Goal: Transaction & Acquisition: Purchase product/service

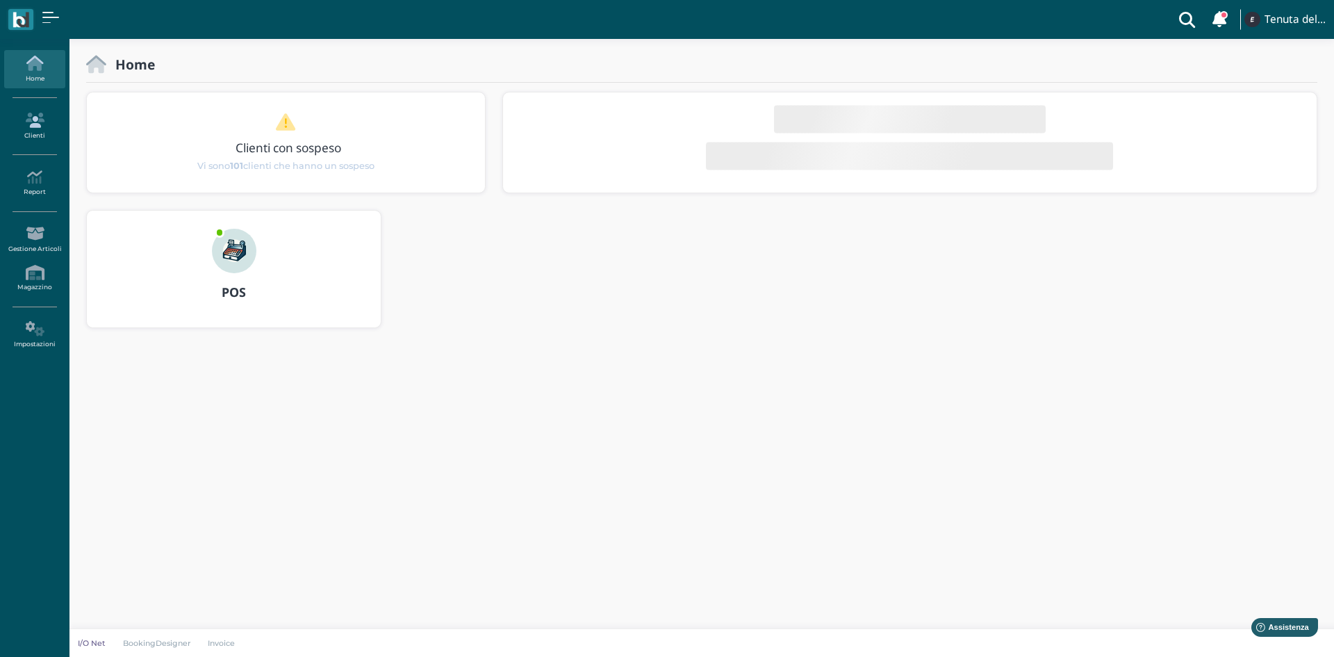
click at [47, 129] on link "Clienti" at bounding box center [34, 126] width 60 height 38
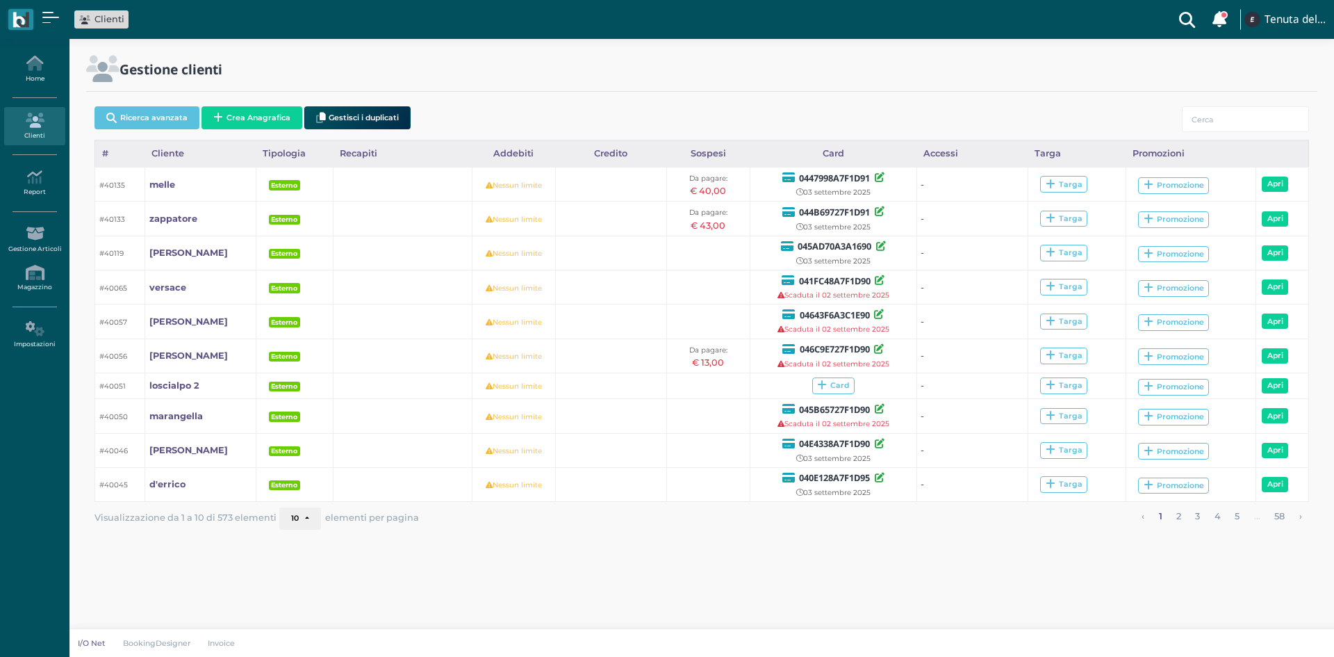
click at [269, 117] on button "Crea Anagrafica" at bounding box center [251, 117] width 101 height 23
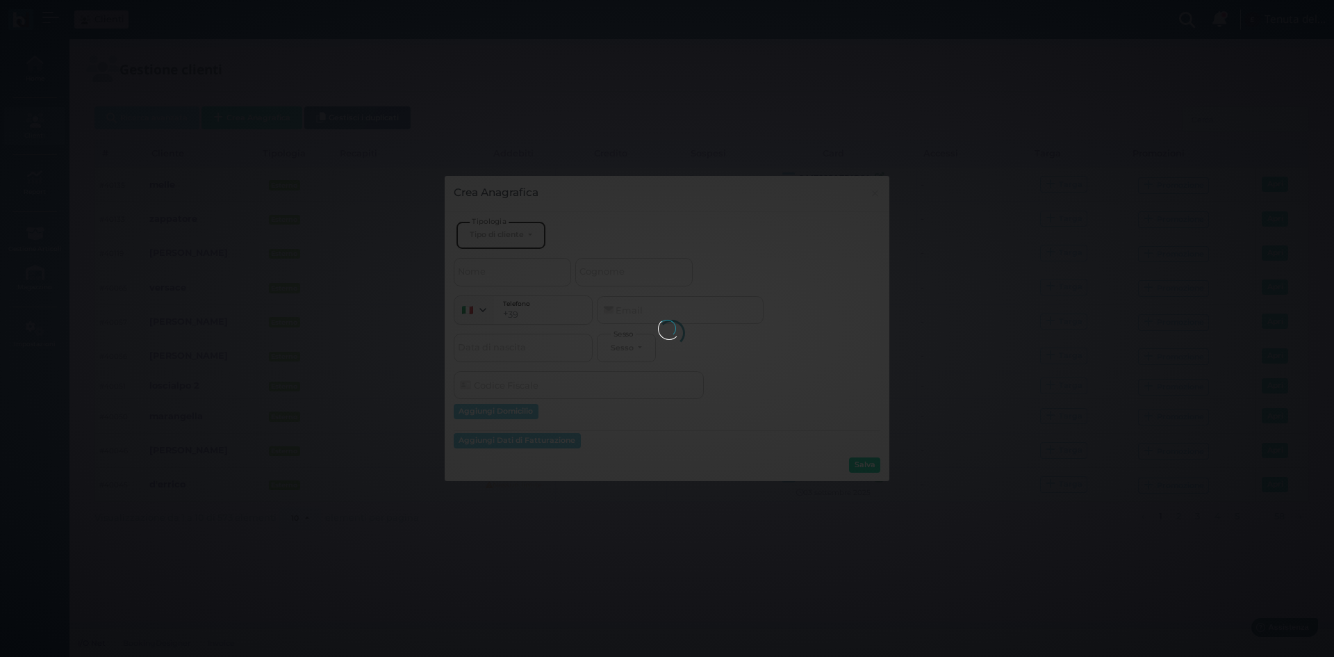
select select
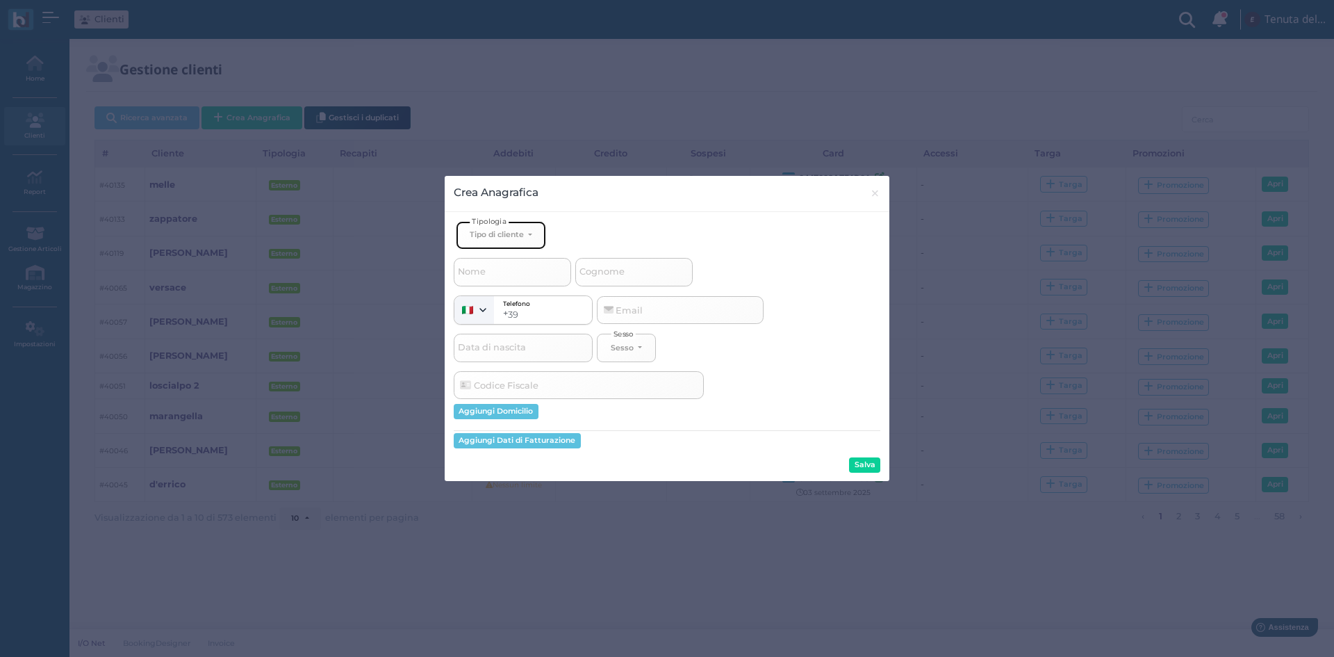
click at [523, 238] on div "Tipo di cliente" at bounding box center [497, 234] width 54 height 10
click at [496, 280] on span "Esterno" at bounding box center [487, 280] width 35 height 11
select select "[object Object]"
select select
click at [623, 275] on span "Cognome" at bounding box center [601, 271] width 49 height 17
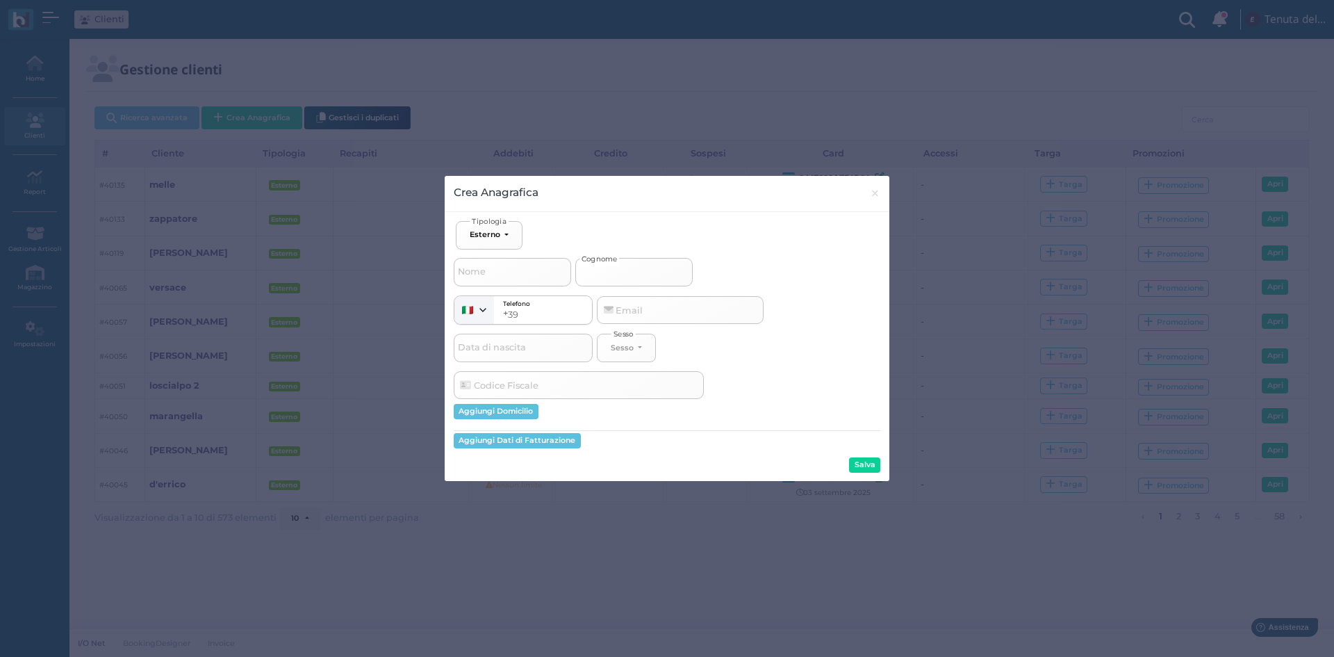
click at [623, 275] on input "Cognome" at bounding box center [633, 272] width 117 height 28
type input "c"
select select
type input "ca"
select select
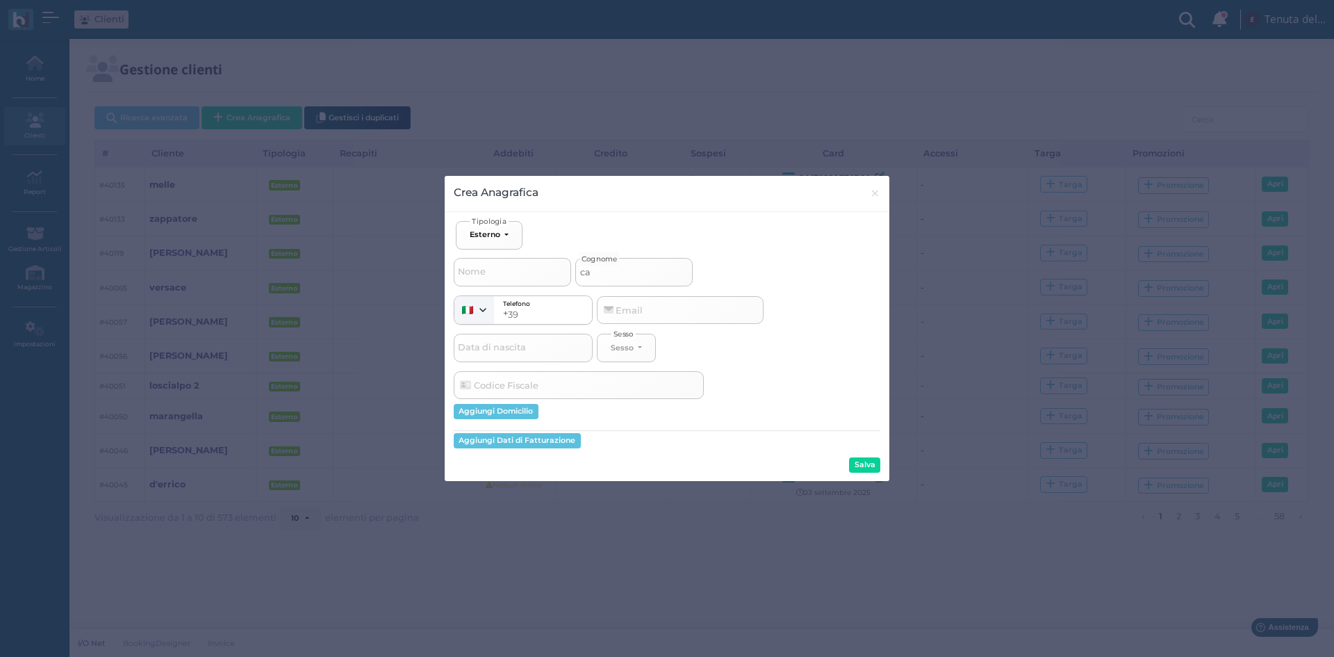
type input "caz"
select select
type input "cazz"
select select
type input "cazza"
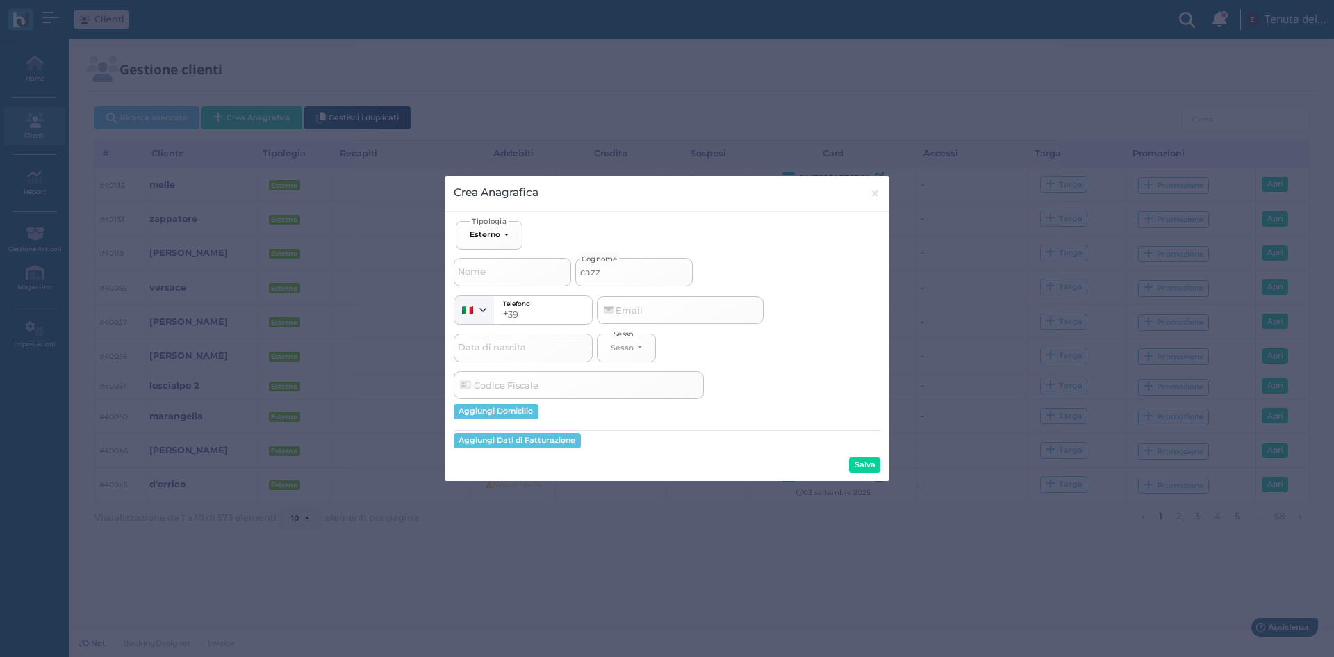
select select
type input "cazzat"
select select
type input "cazzato"
select select
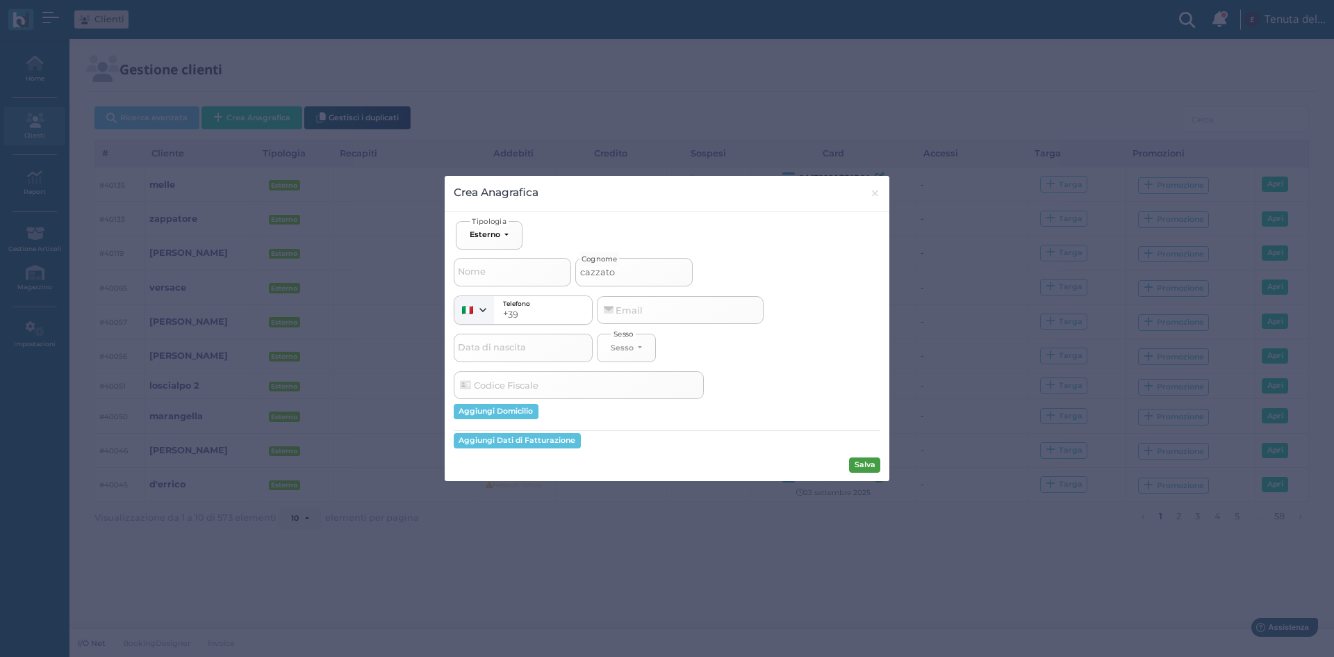
type input "cazzato"
click at [859, 464] on button "Salva" at bounding box center [864, 464] width 31 height 15
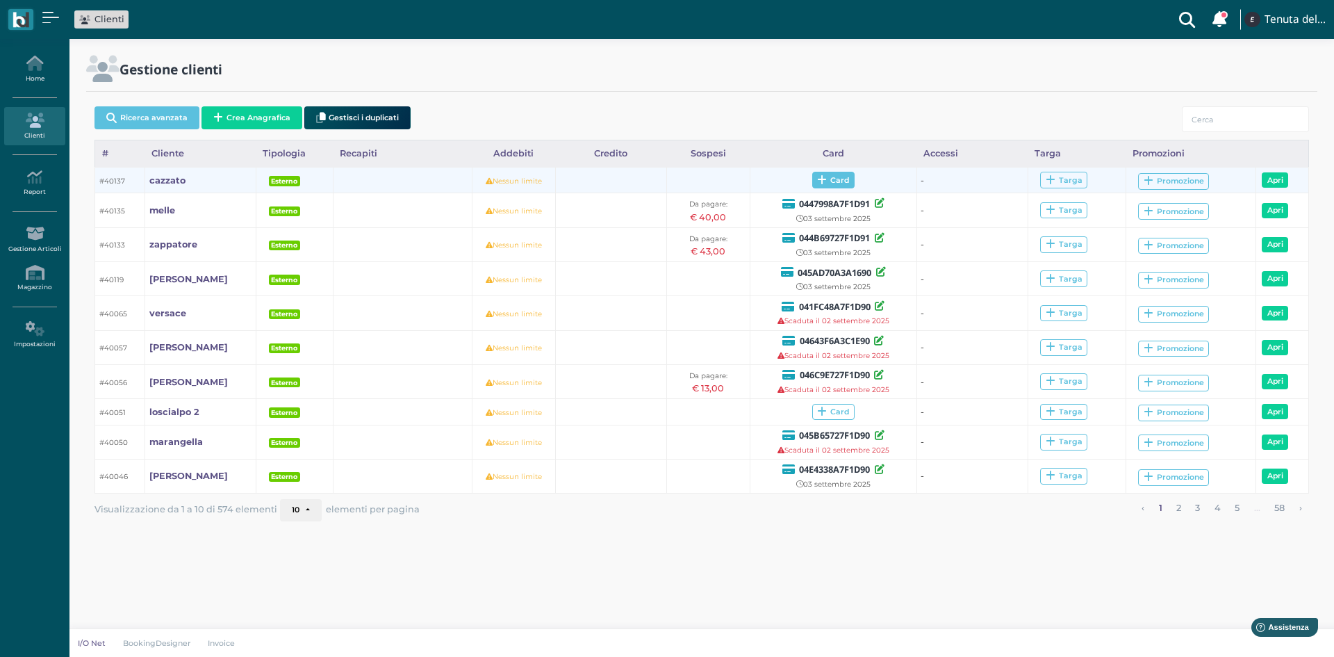
click at [822, 175] on icon at bounding box center [822, 180] width 10 height 10
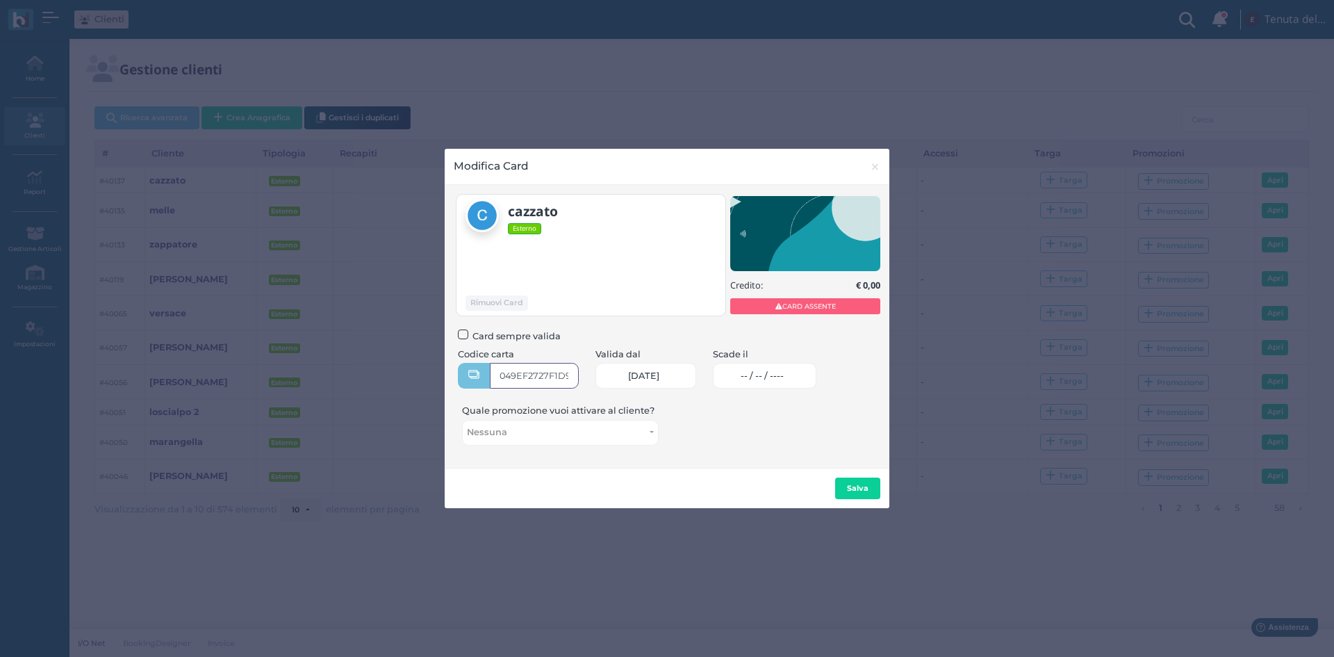
type input "049EF2727F1D90"
click at [762, 372] on span "-- / -- / ----" at bounding box center [762, 375] width 43 height 11
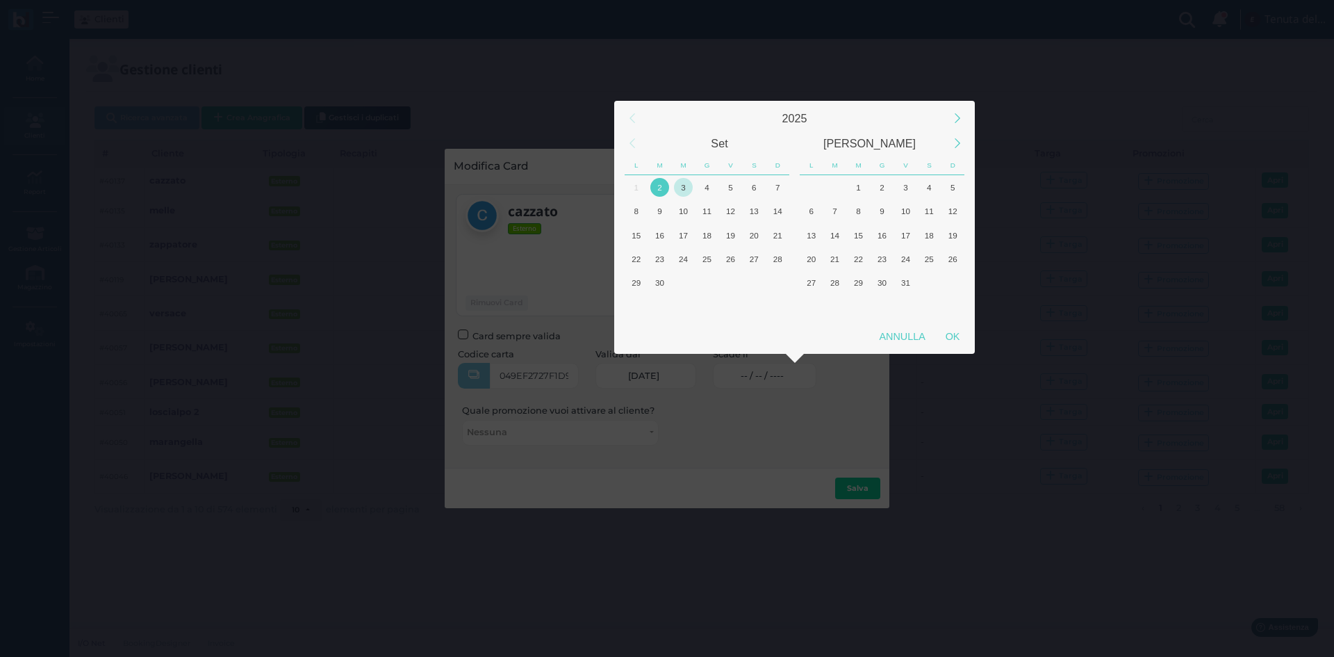
click at [686, 186] on div "3" at bounding box center [683, 187] width 19 height 19
click at [955, 337] on div "OK" at bounding box center [952, 336] width 35 height 25
type input "03/09/2025"
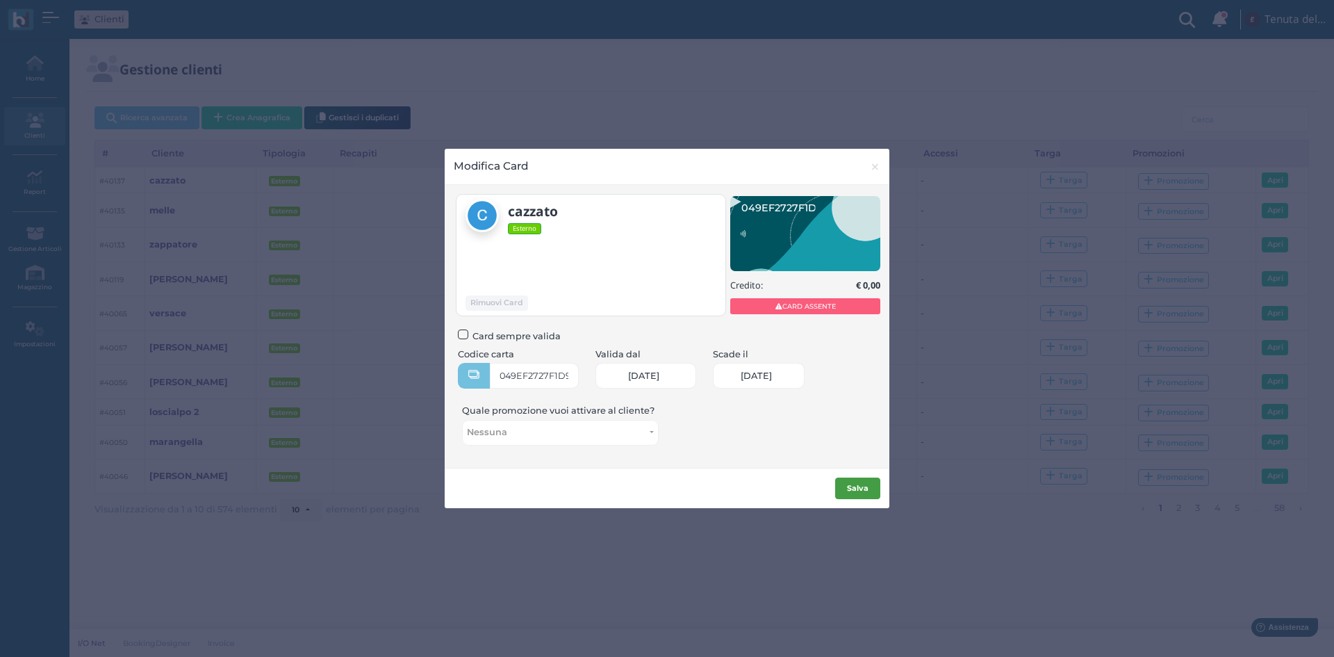
scroll to position [0, 60]
click at [876, 491] on button "Salva" at bounding box center [857, 488] width 45 height 22
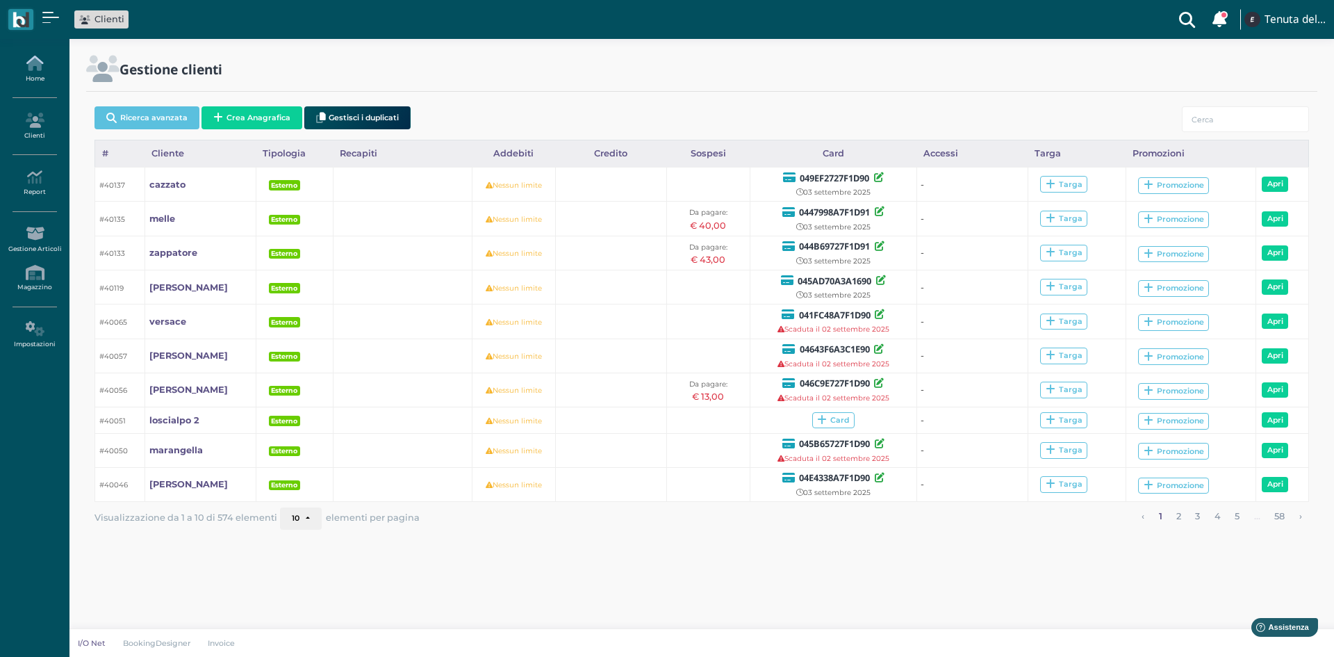
click at [39, 76] on link "Home" at bounding box center [34, 69] width 60 height 38
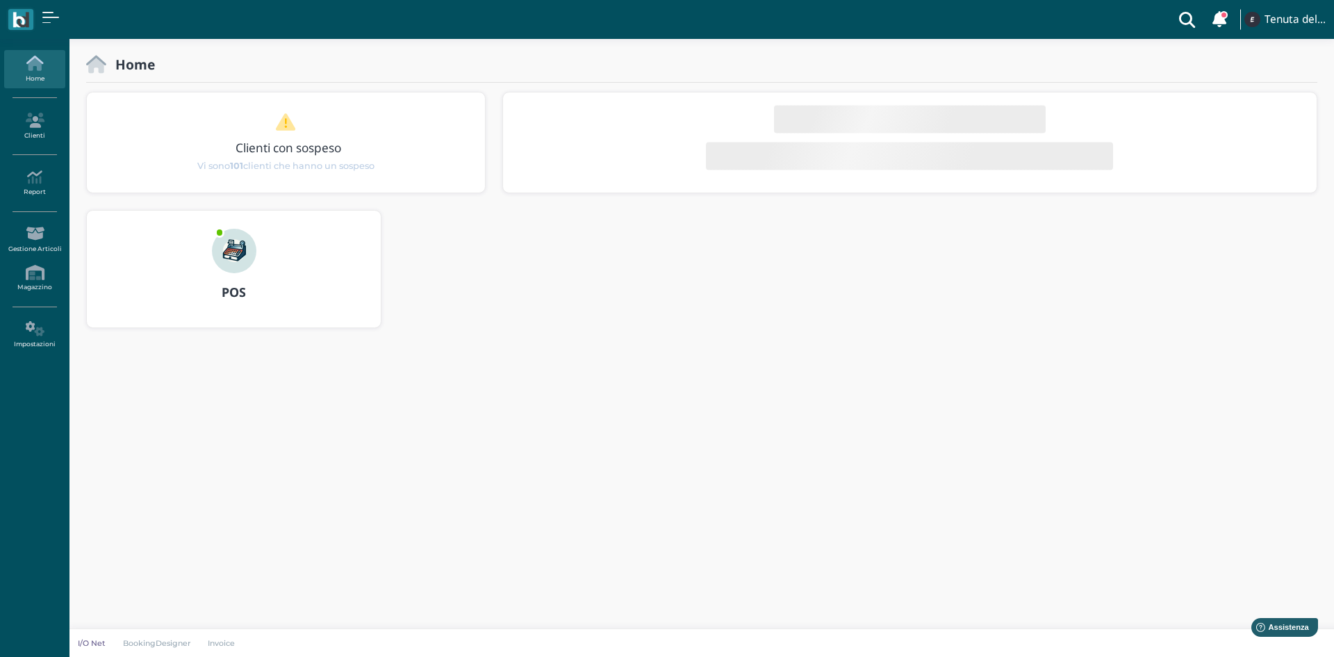
click at [236, 256] on img at bounding box center [234, 251] width 44 height 44
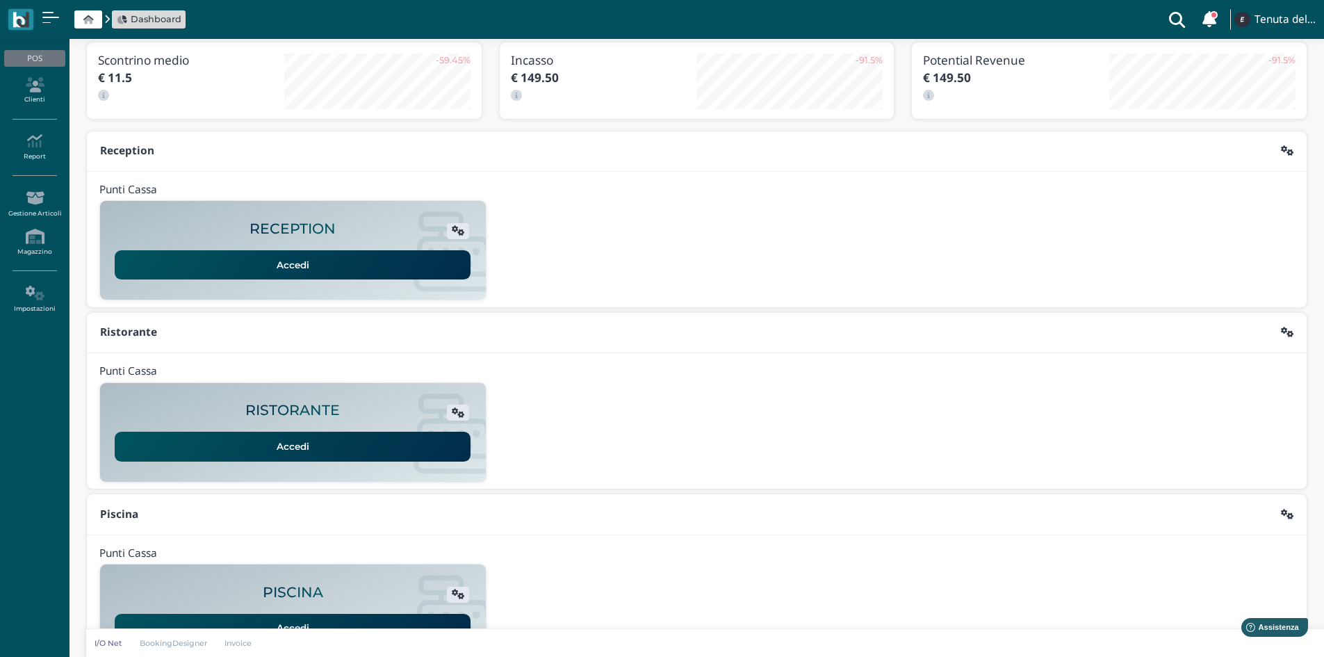
scroll to position [113, 0]
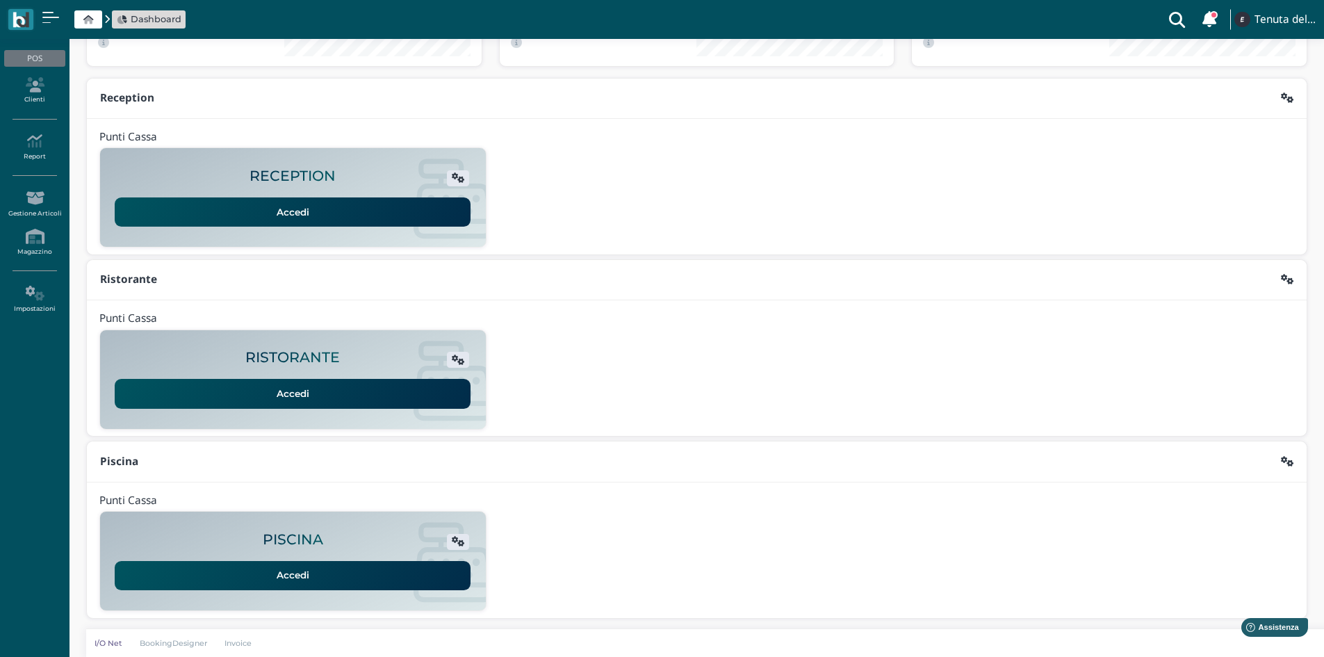
click at [369, 582] on link "Accedi" at bounding box center [293, 575] width 356 height 29
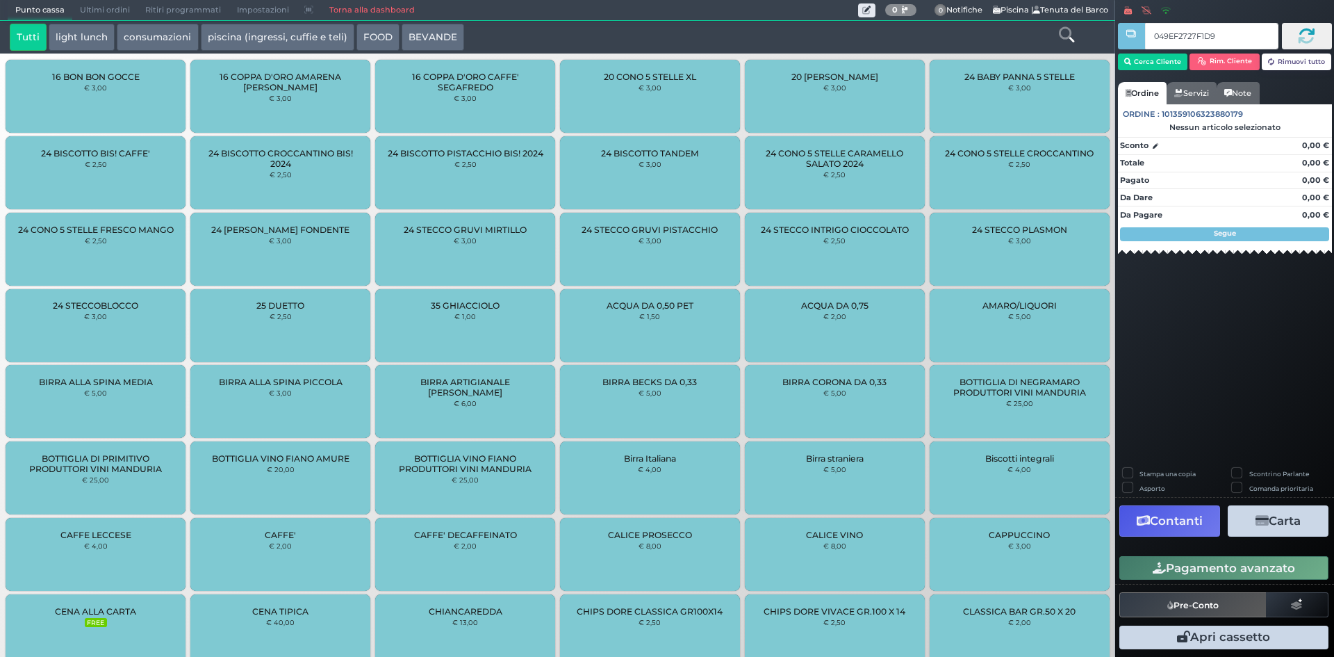
type input "049EF2727F1D90"
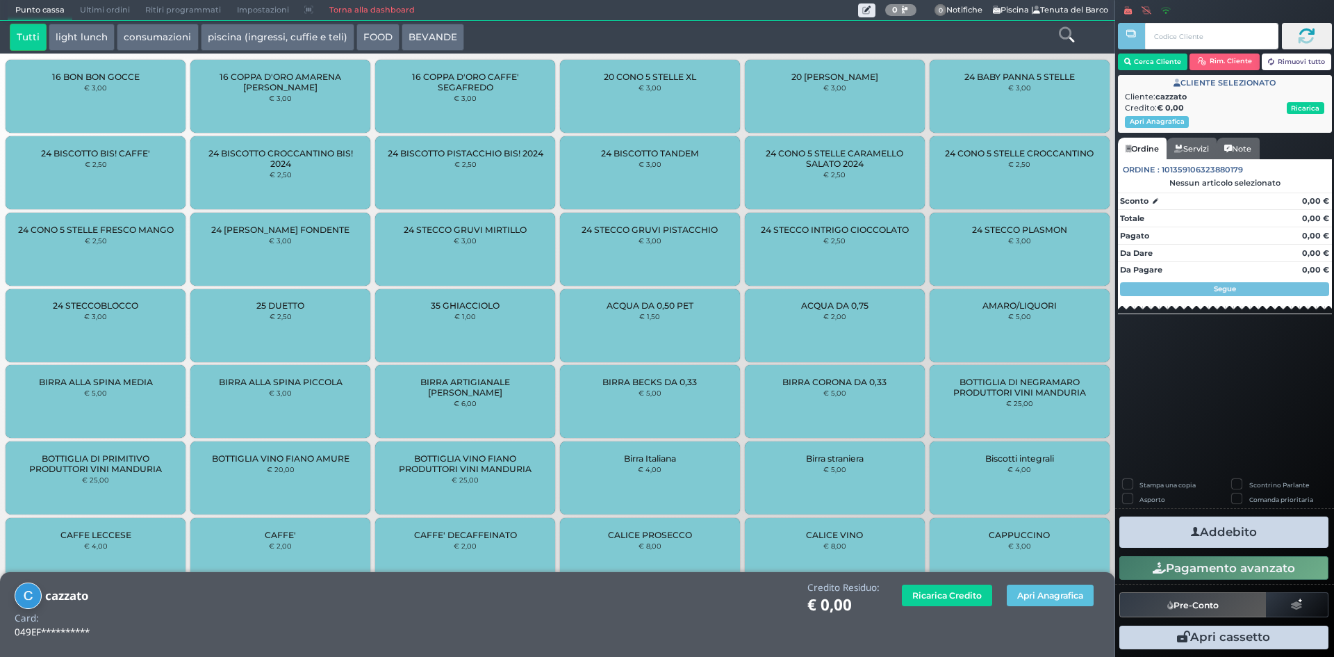
click at [280, 36] on button "piscina (ingressi, cuffie e teli)" at bounding box center [278, 38] width 154 height 28
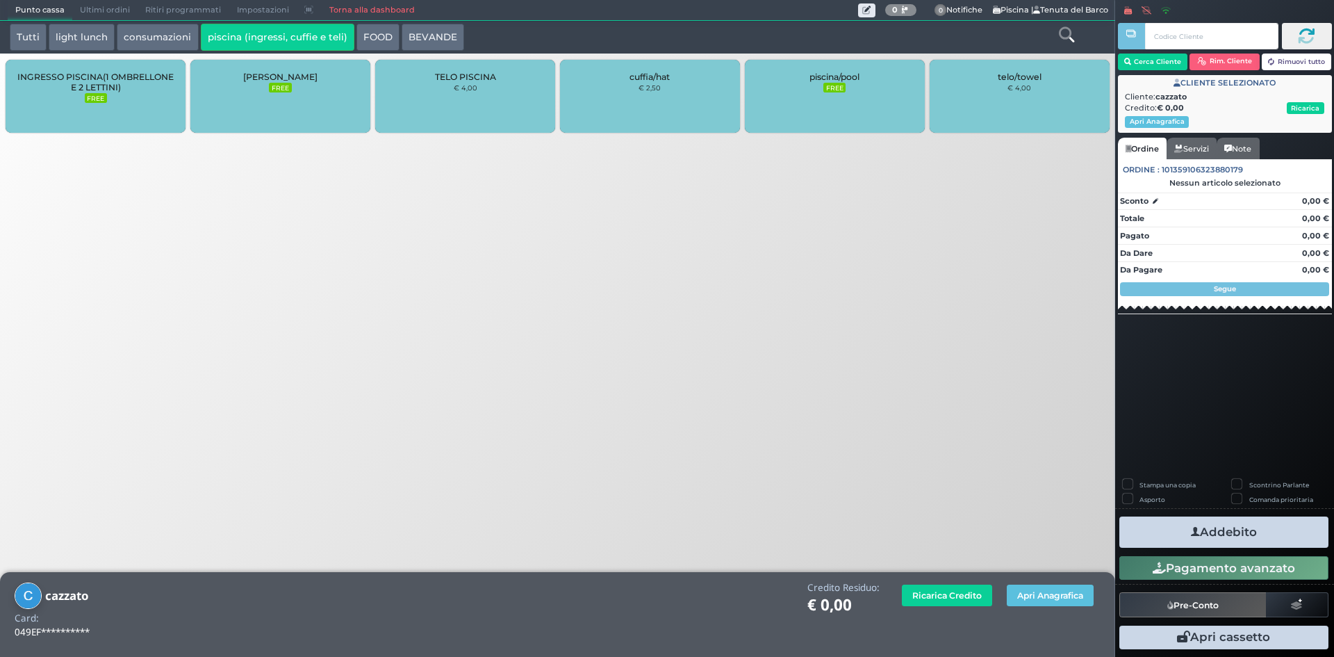
click at [145, 98] on div "INGRESSO PISCINA(1 OMBRELLONE E 2 LETTINI) FREE" at bounding box center [96, 96] width 180 height 73
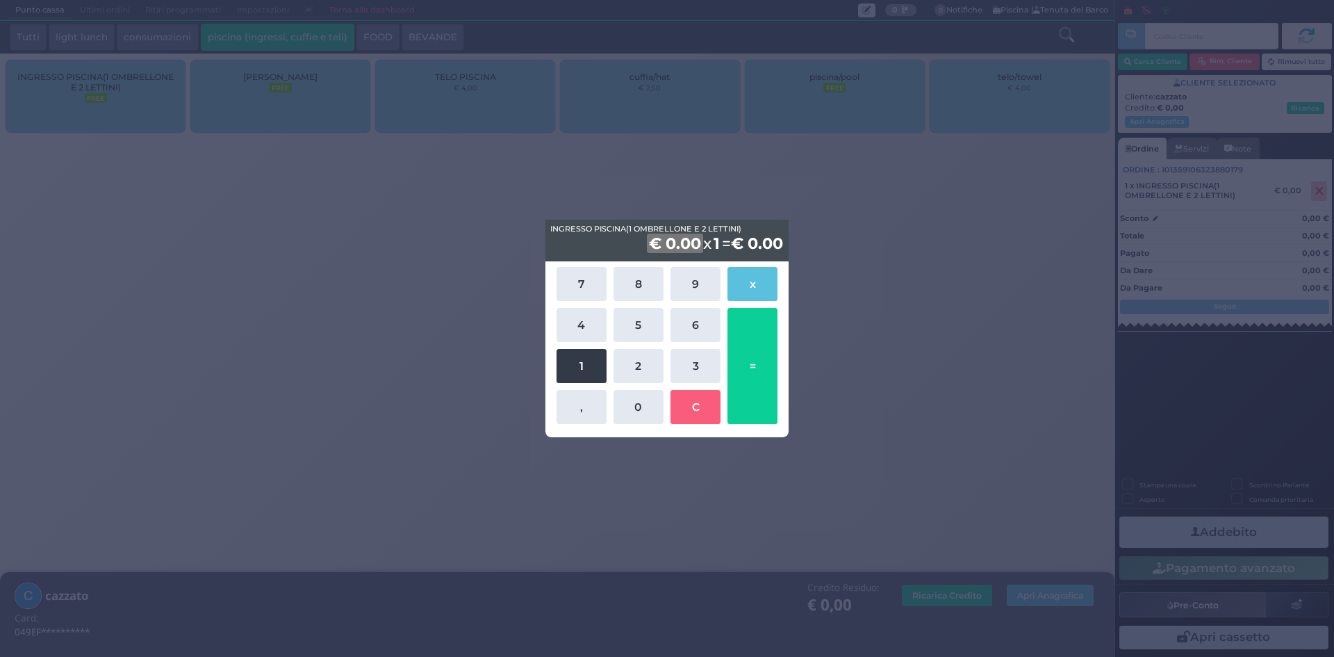
click at [573, 363] on button "1" at bounding box center [582, 366] width 50 height 34
click at [579, 328] on button "4" at bounding box center [582, 325] width 50 height 34
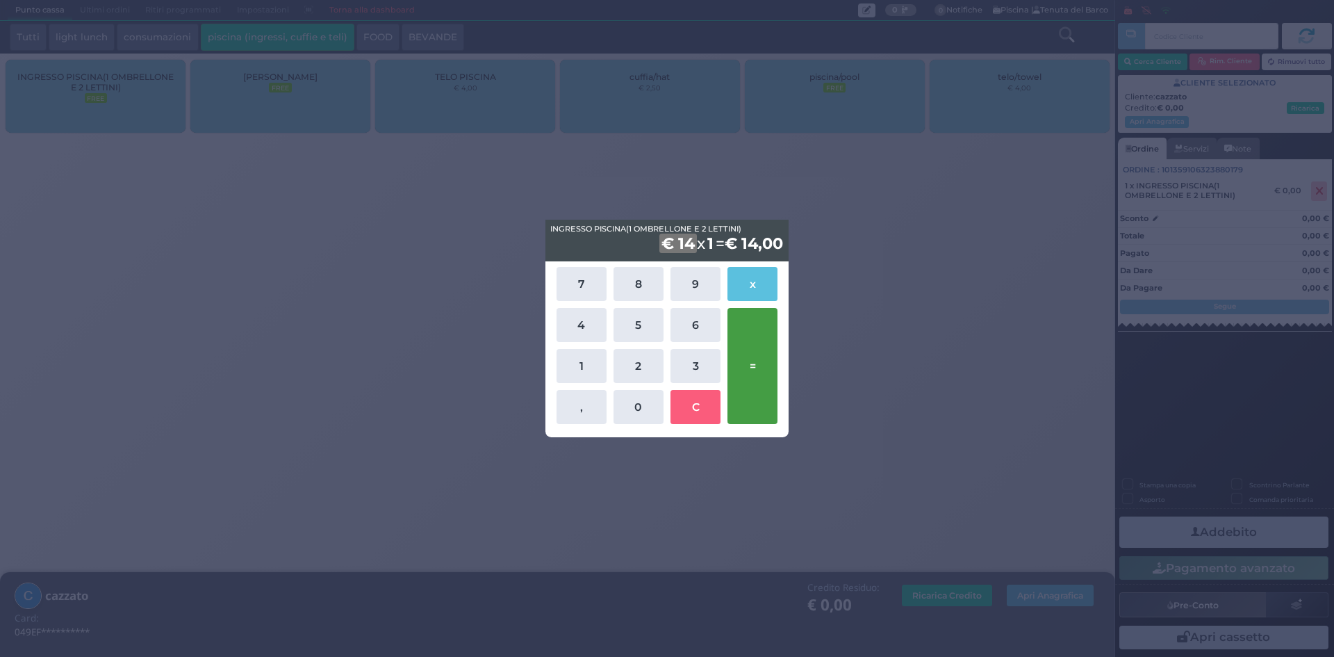
click at [760, 371] on button "=" at bounding box center [752, 366] width 50 height 116
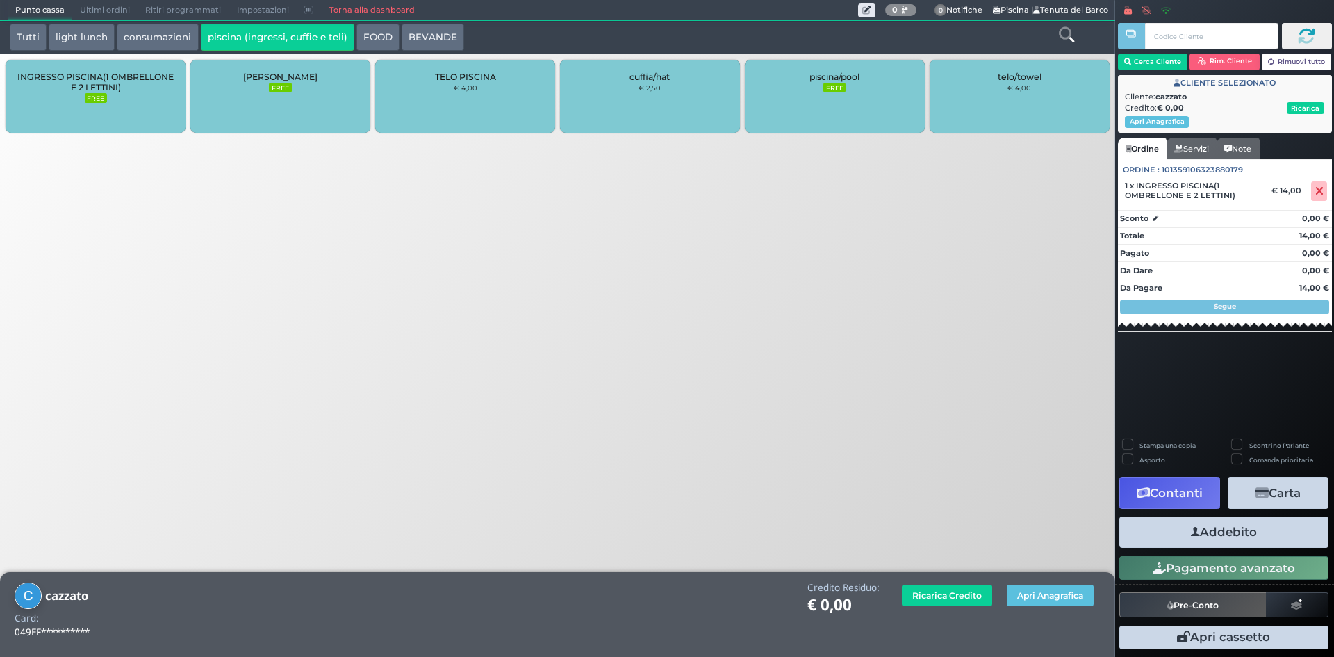
click at [1219, 531] on button "Addebito" at bounding box center [1223, 531] width 209 height 31
